Goal: Information Seeking & Learning: Learn about a topic

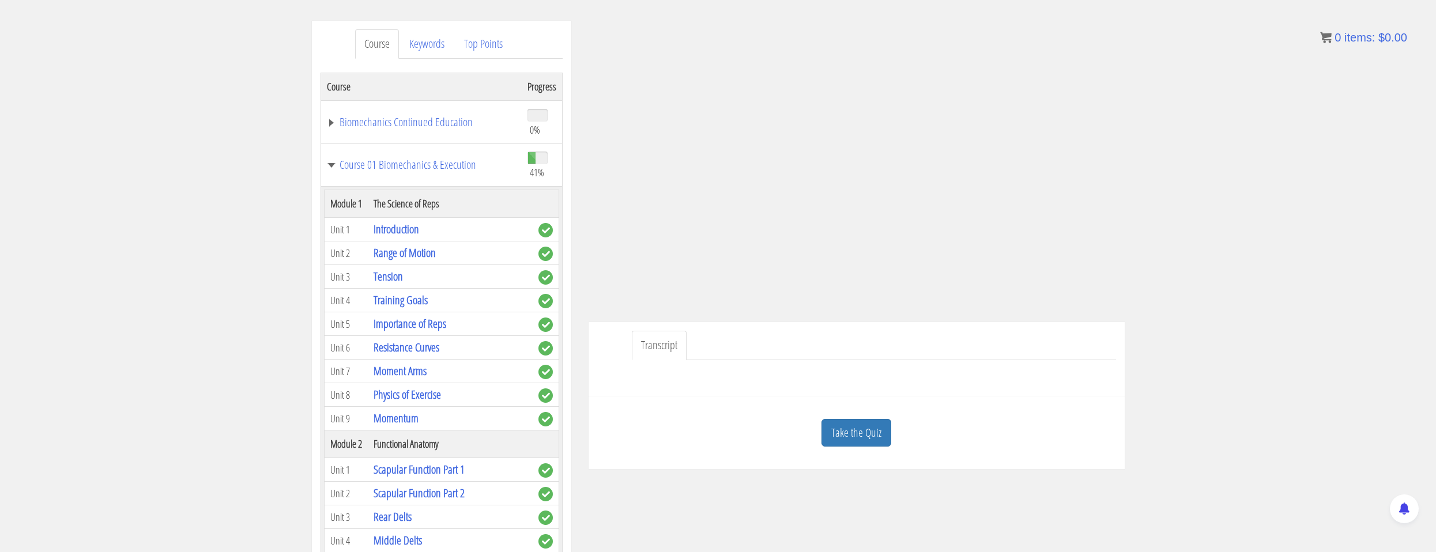
scroll to position [1672, 0]
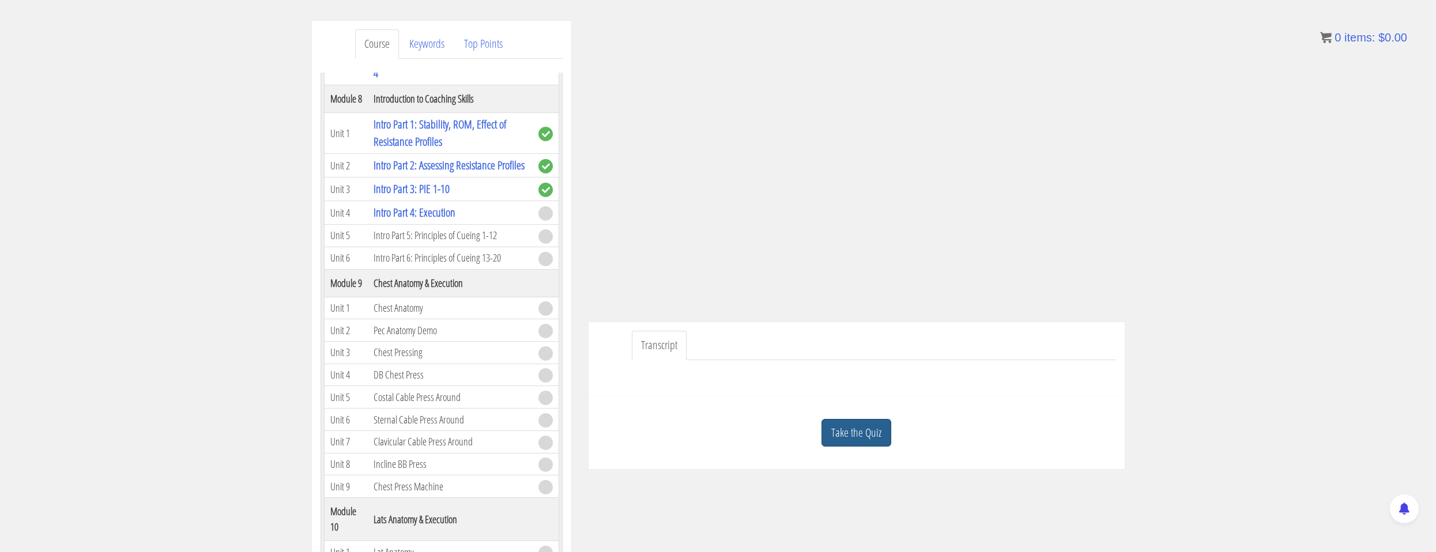
click at [882, 427] on link "Take the Quiz" at bounding box center [857, 433] width 70 height 28
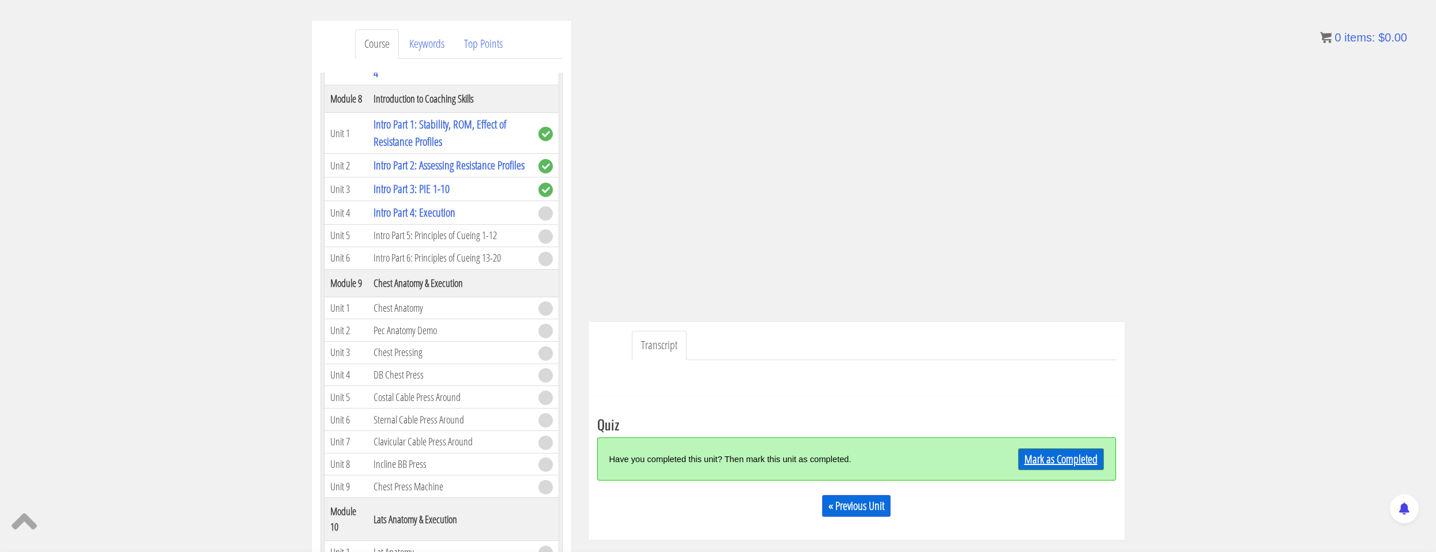
click at [1052, 459] on link "Mark as Completed" at bounding box center [1061, 460] width 86 height 22
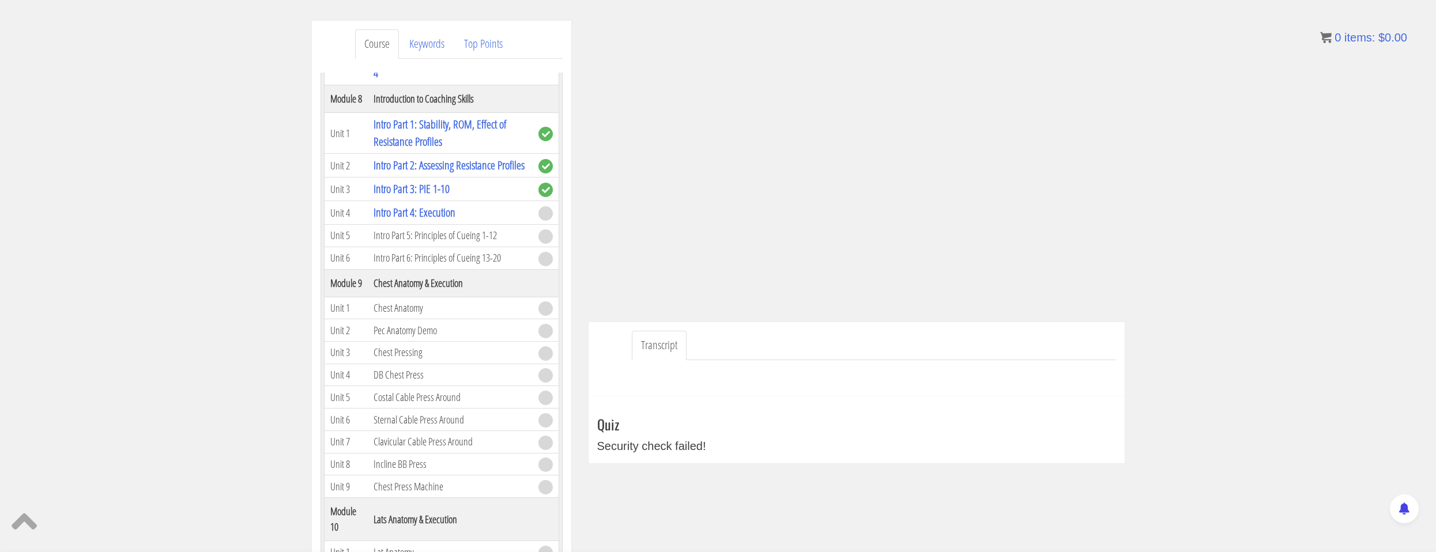
click at [684, 437] on div "Quiz Security check failed! « Previous Unit Notes Create a new note + File Edit…" at bounding box center [856, 436] width 519 height 38
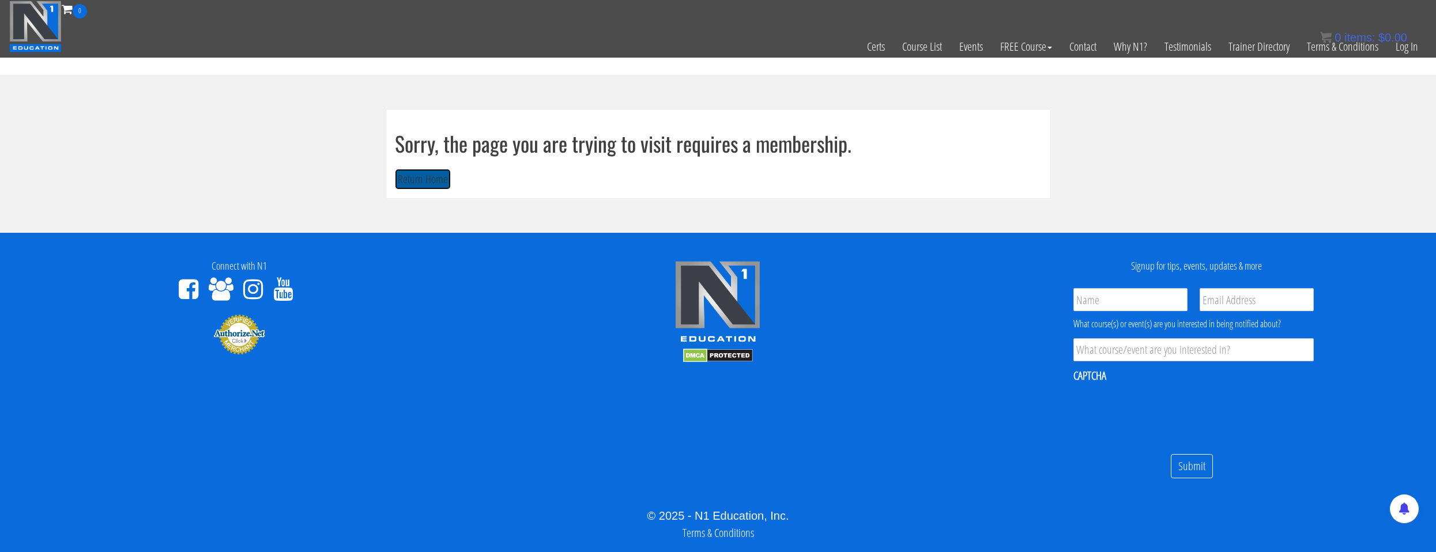
click at [439, 189] on button "Return Home" at bounding box center [423, 179] width 56 height 21
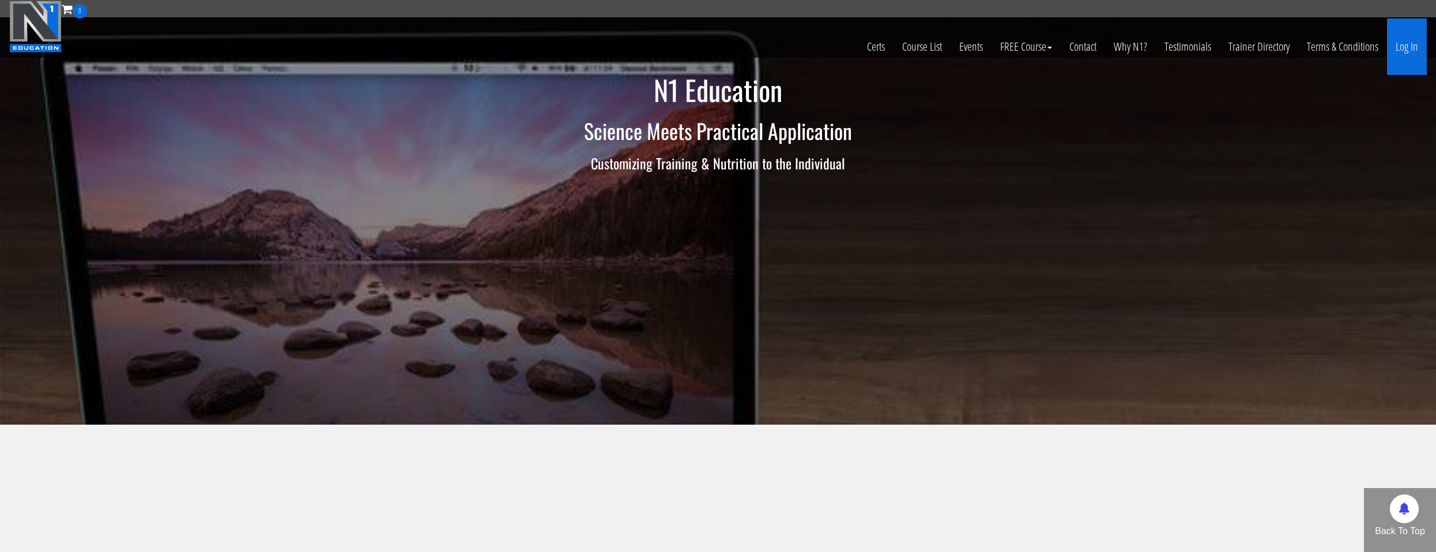
click at [1408, 49] on link "Log In" at bounding box center [1407, 46] width 40 height 57
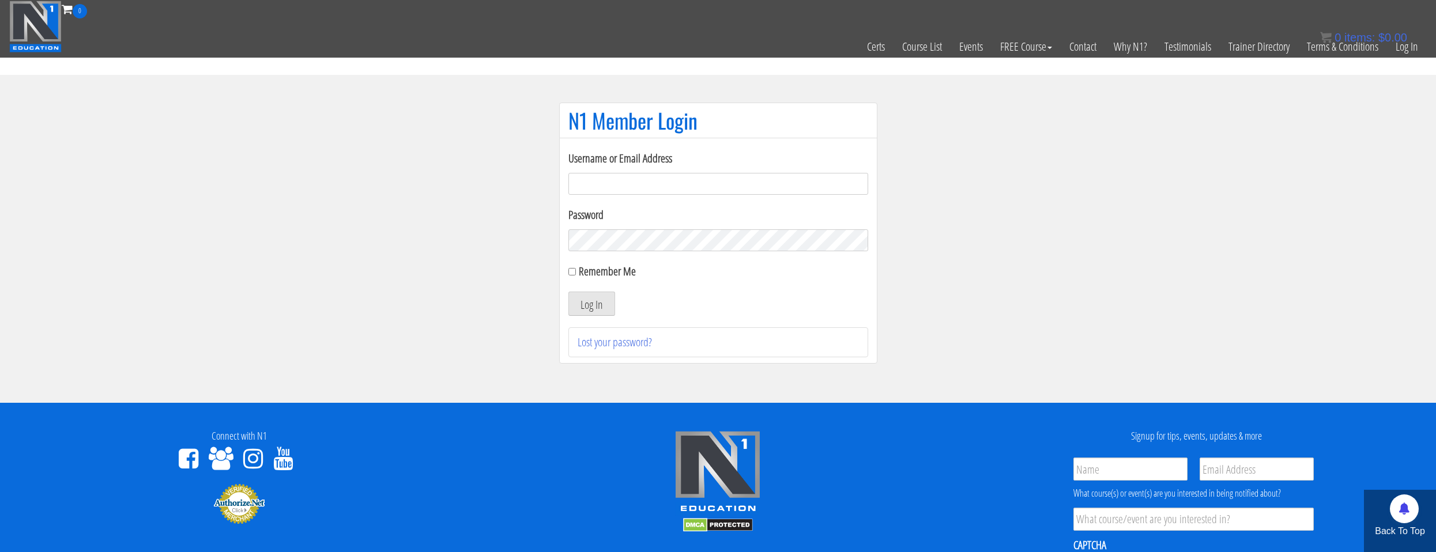
click at [608, 182] on input "Username or Email Address" at bounding box center [719, 184] width 300 height 22
drag, startPoint x: 524, startPoint y: 179, endPoint x: 442, endPoint y: 179, distance: 81.3
click at [455, 179] on section "N1 Member Login Username or Email Address amy_biggi@hotmail.com Password Rememb…" at bounding box center [718, 239] width 1436 height 328
drag, startPoint x: 635, startPoint y: 173, endPoint x: 629, endPoint y: 187, distance: 15.5
click at [635, 173] on input "n" at bounding box center [719, 184] width 300 height 22
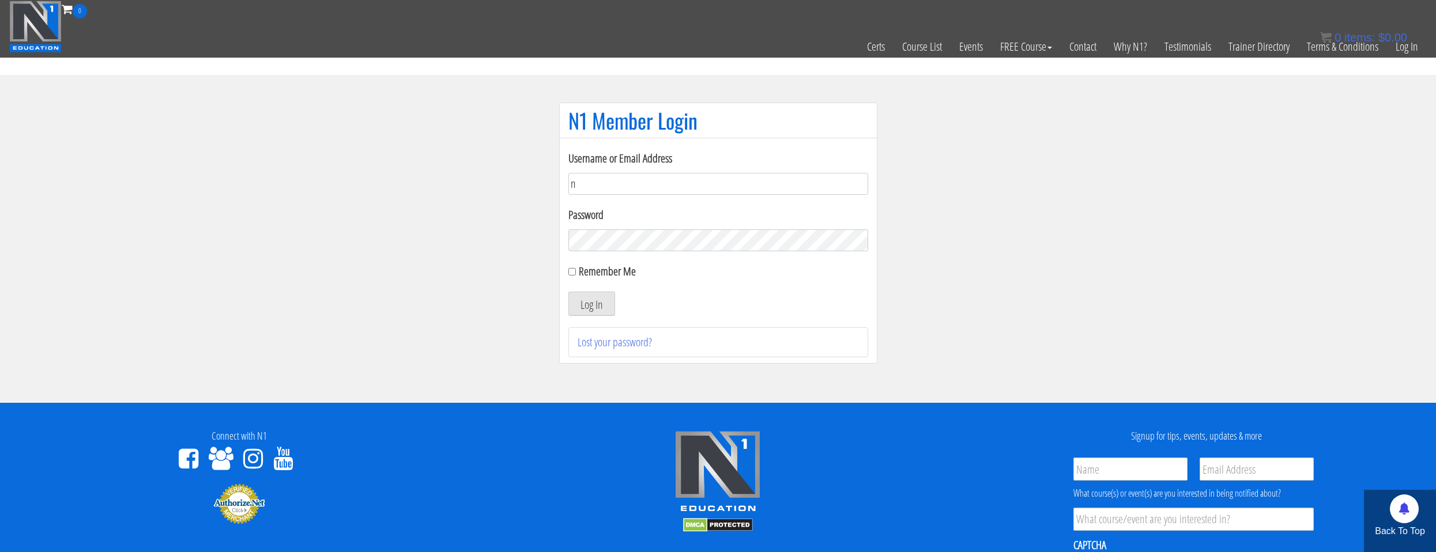
type input "natejb344@hotmail.com"
click at [589, 311] on button "Log In" at bounding box center [592, 304] width 47 height 24
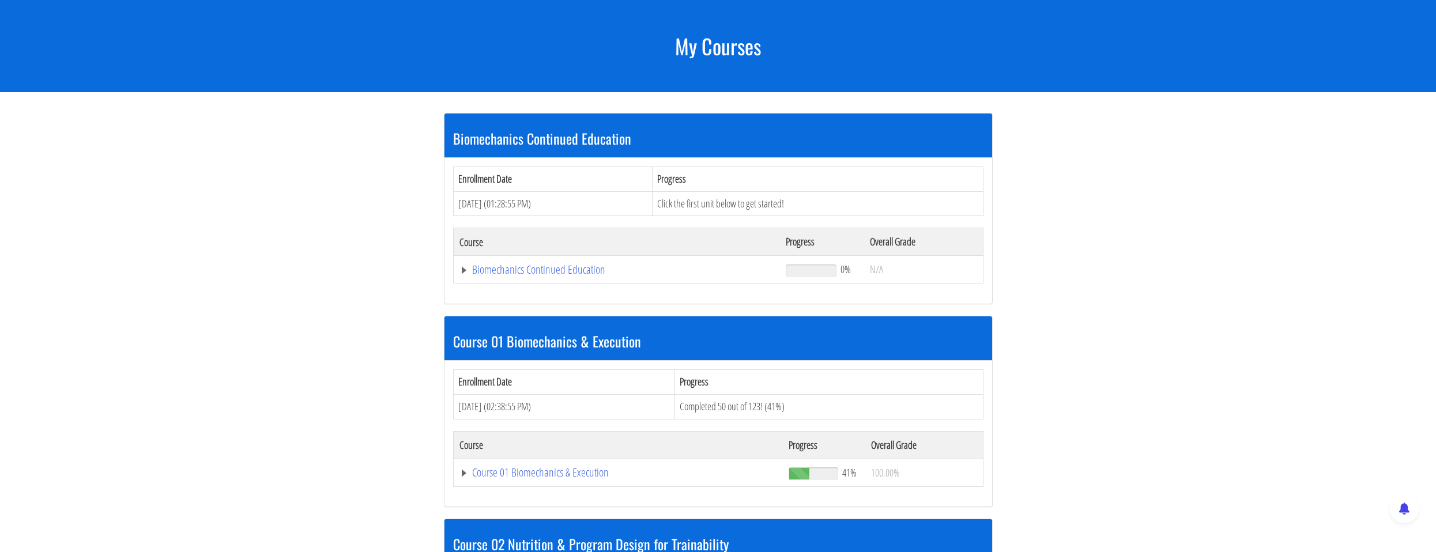
scroll to position [346, 0]
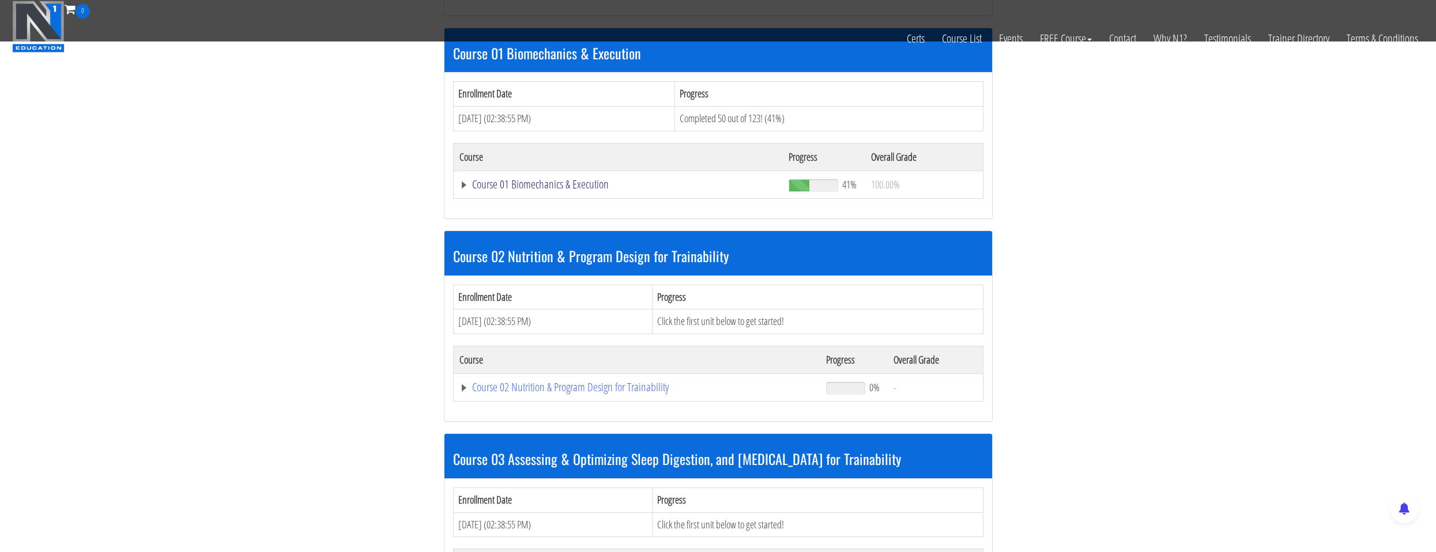
click at [505, 185] on link "Course 01 Biomechanics & Execution" at bounding box center [619, 185] width 318 height 12
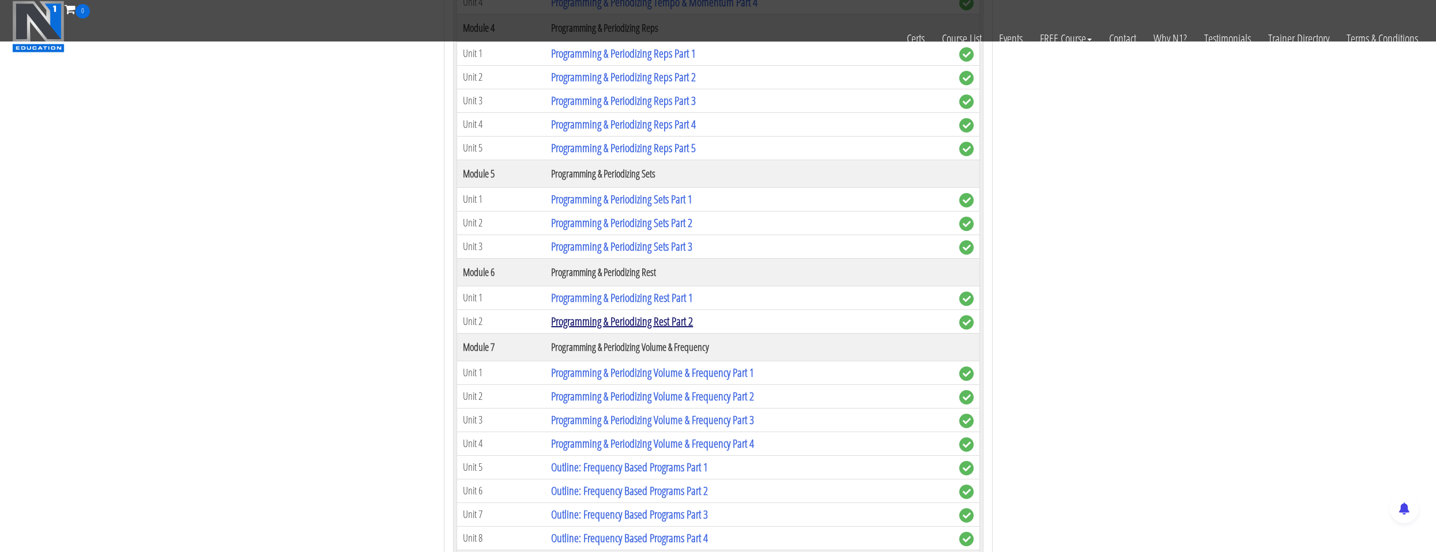
scroll to position [1615, 0]
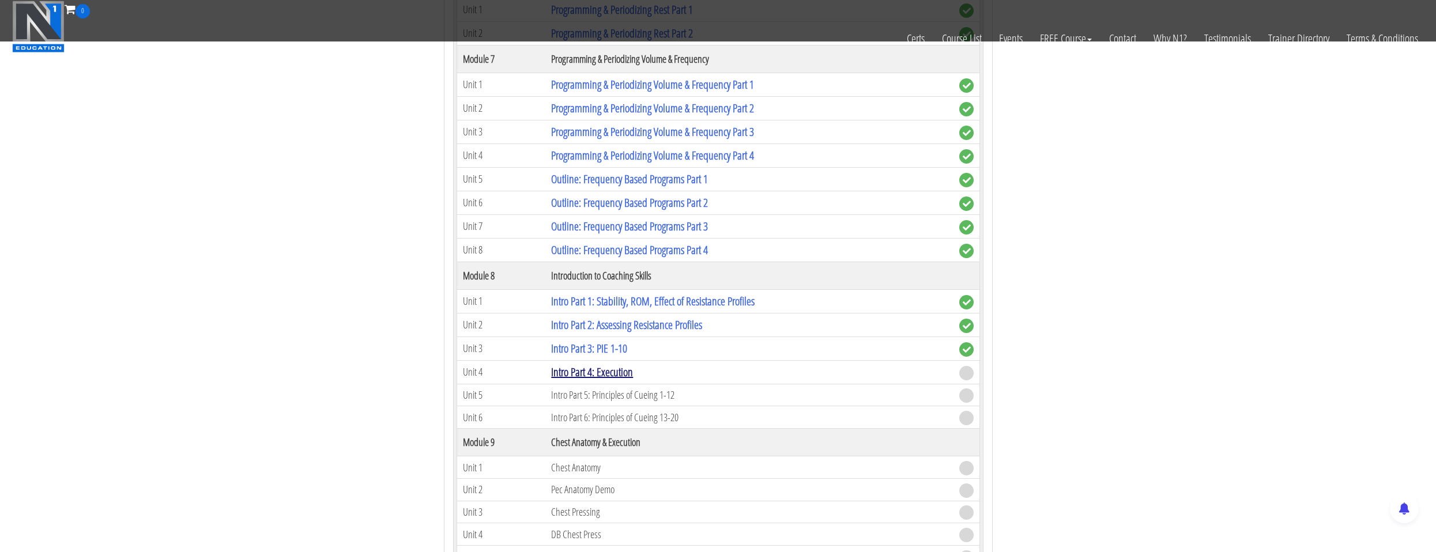
click at [581, 370] on link "Intro Part 4: Execution" at bounding box center [592, 372] width 82 height 16
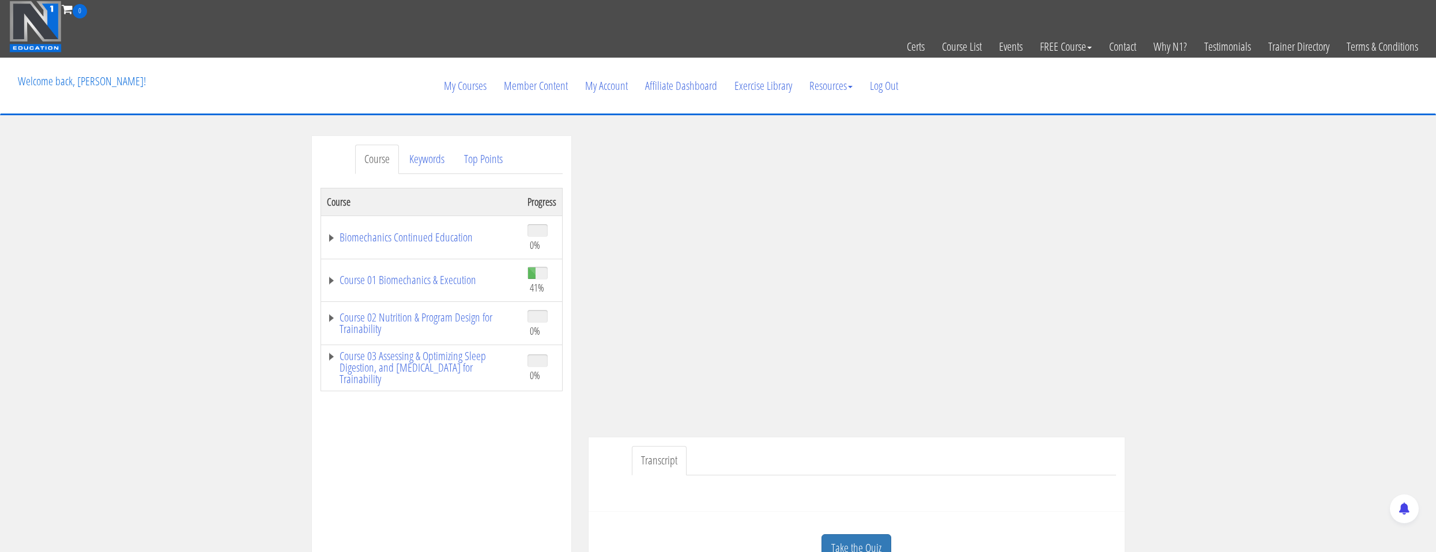
scroll to position [58, 0]
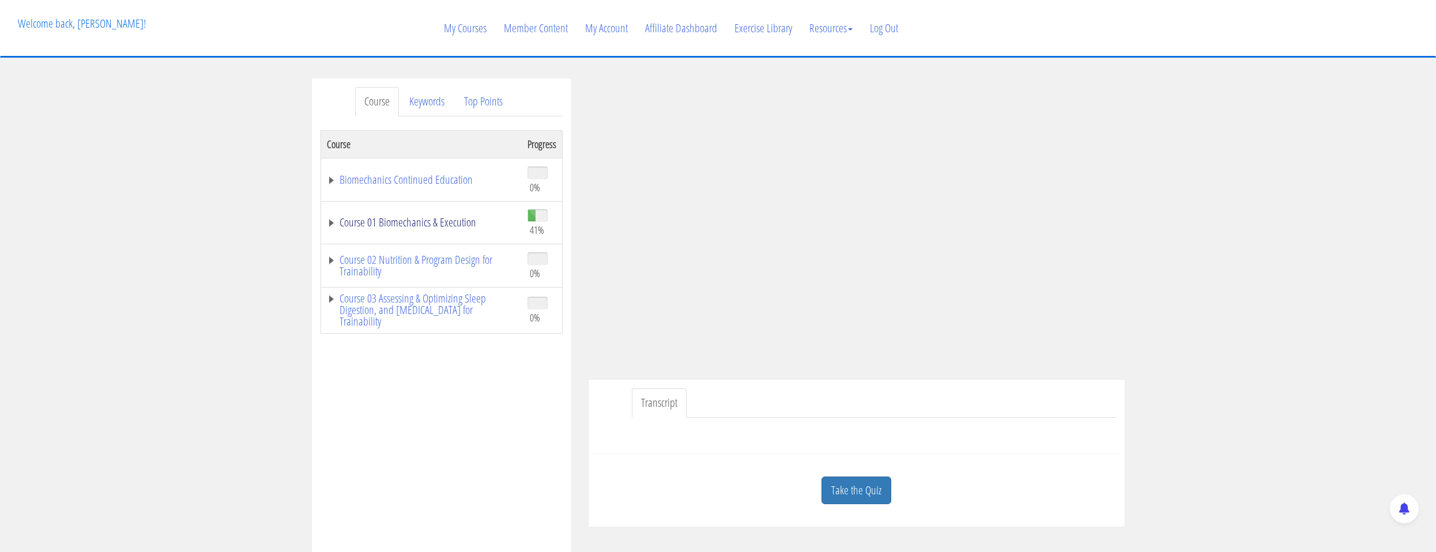
click at [432, 227] on link "Course 01 Biomechanics & Execution" at bounding box center [421, 223] width 189 height 12
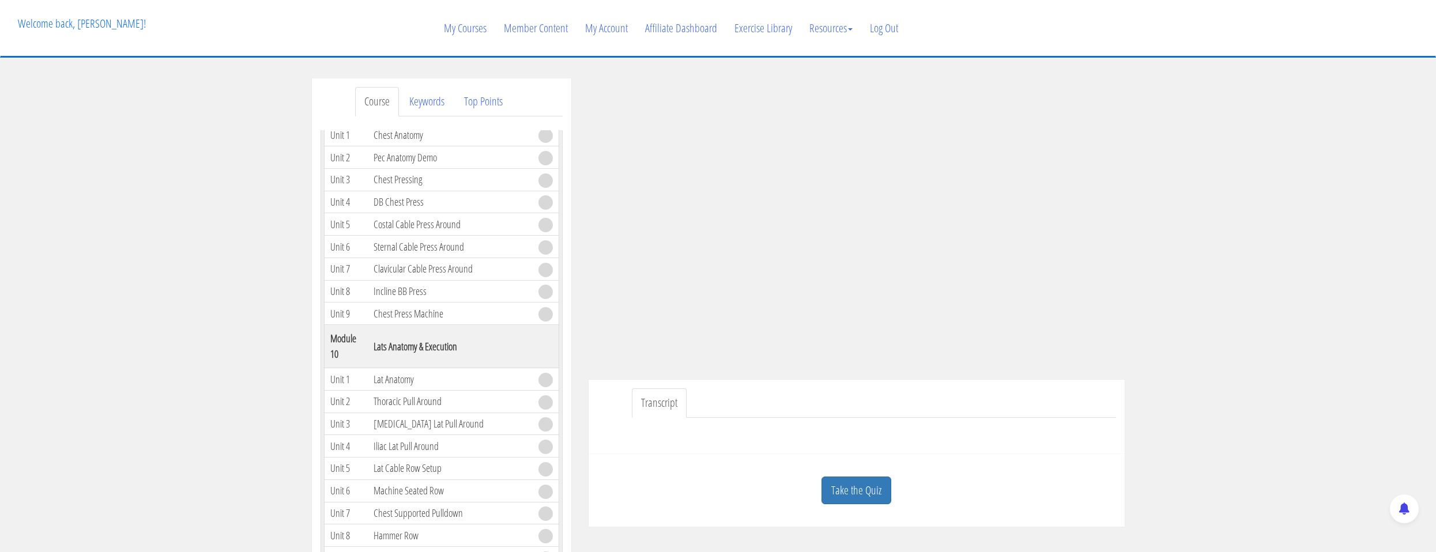
scroll to position [1788, 0]
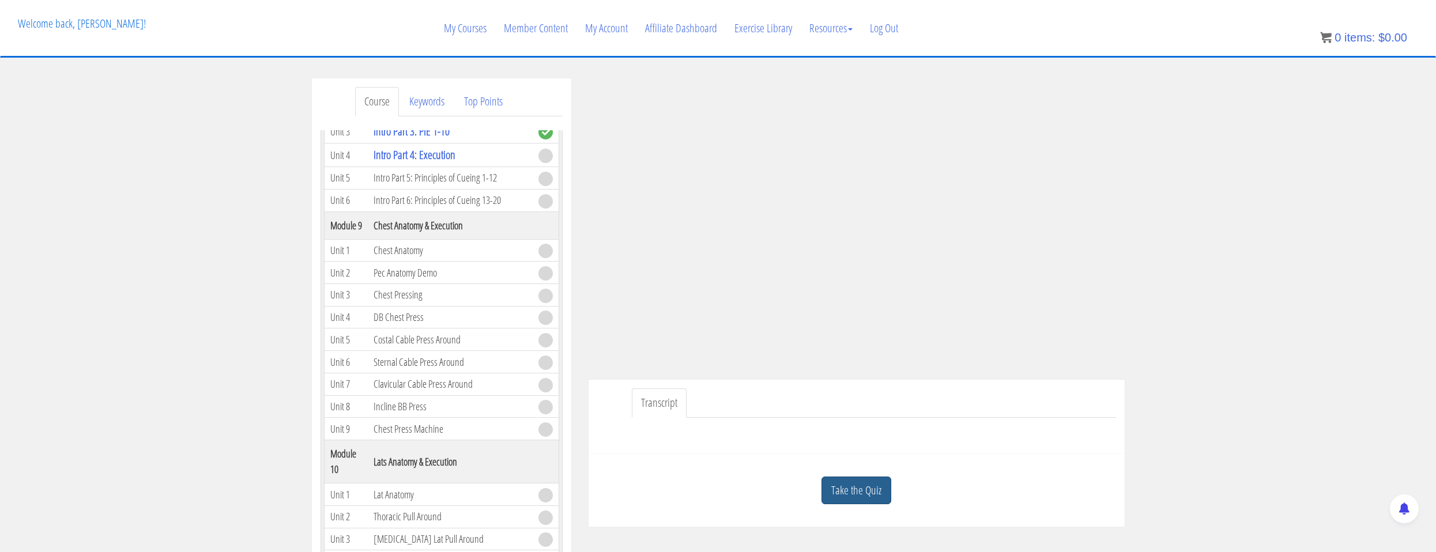
click at [875, 495] on link "Take the Quiz" at bounding box center [857, 491] width 70 height 28
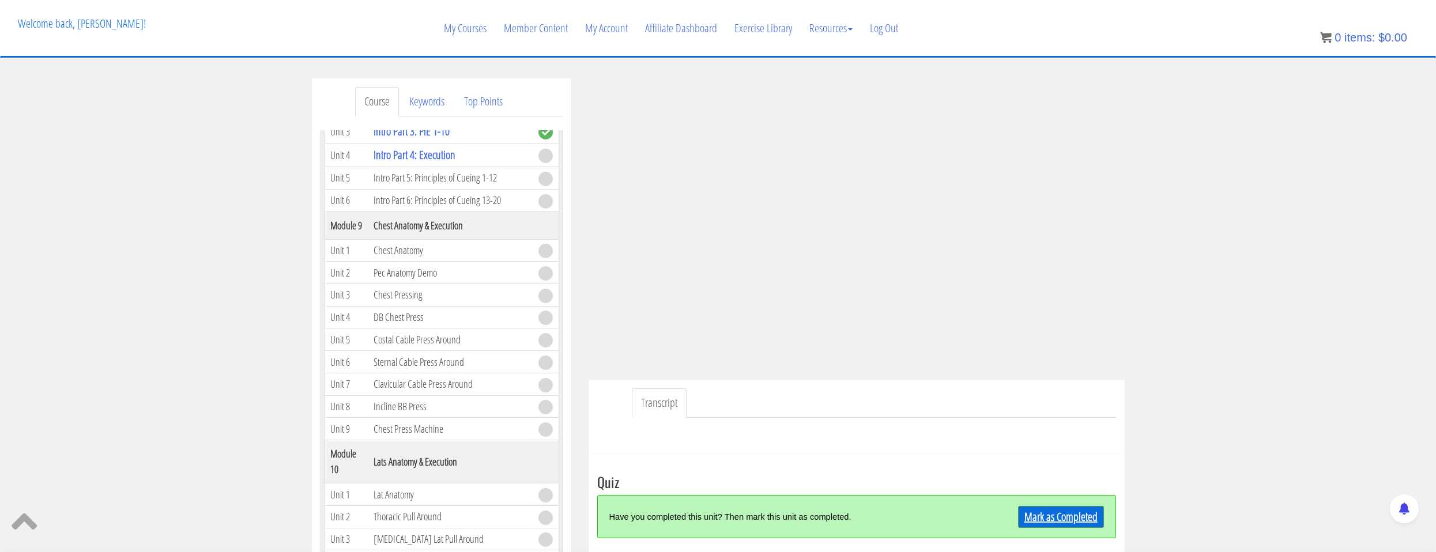
click at [1058, 509] on link "Mark as Completed" at bounding box center [1061, 517] width 86 height 22
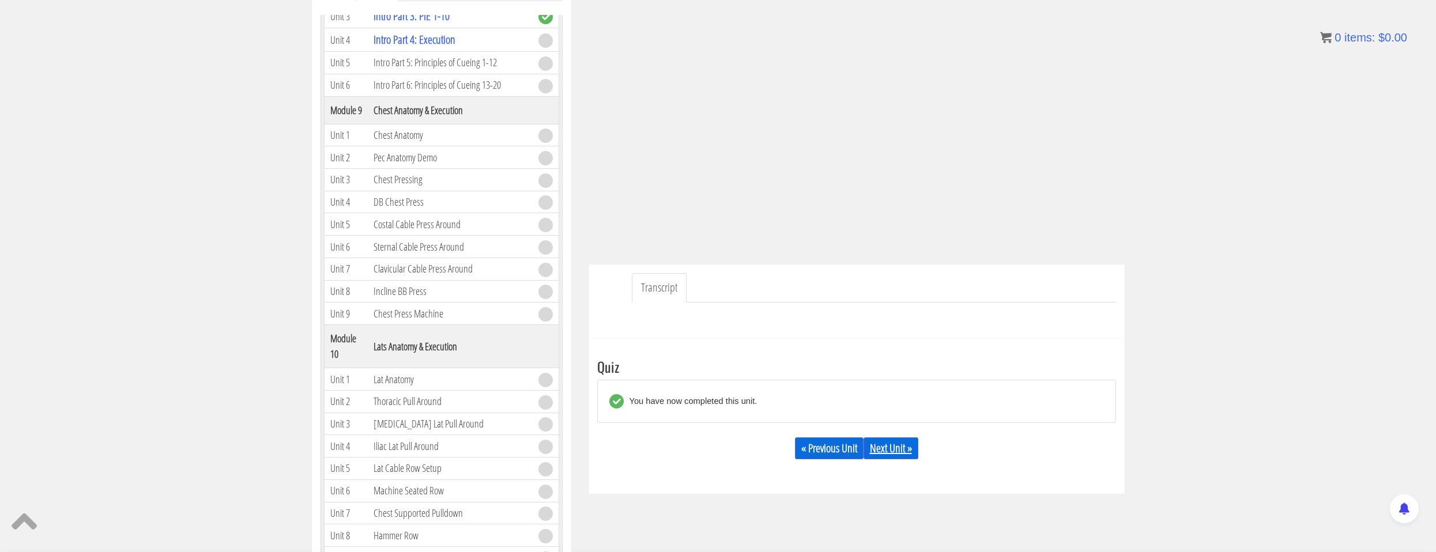
click at [916, 451] on link "Next Unit »" at bounding box center [891, 449] width 55 height 22
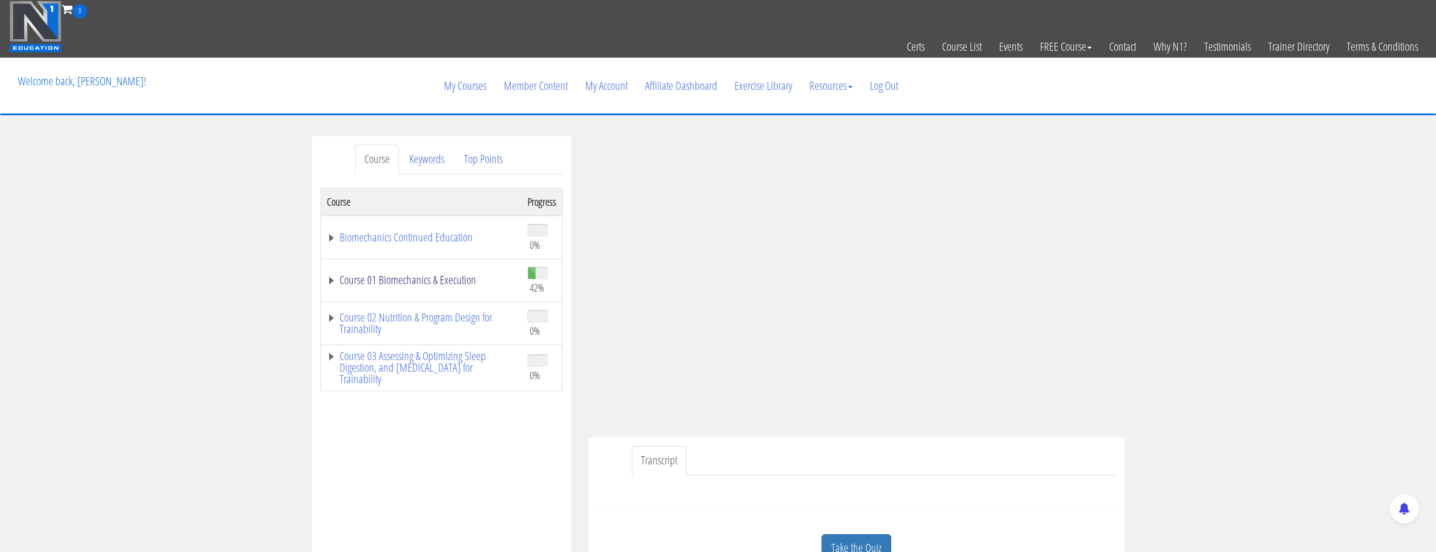
click at [413, 277] on link "Course 01 Biomechanics & Execution" at bounding box center [421, 280] width 189 height 12
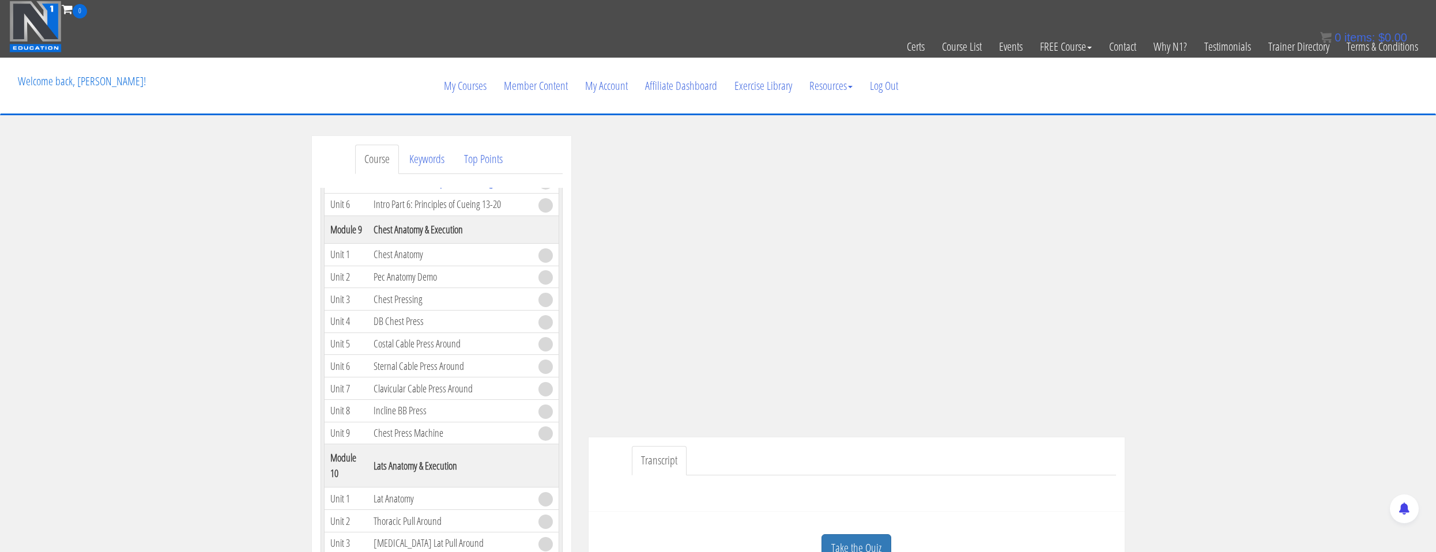
scroll to position [1846, 0]
